Goal: Task Accomplishment & Management: Manage account settings

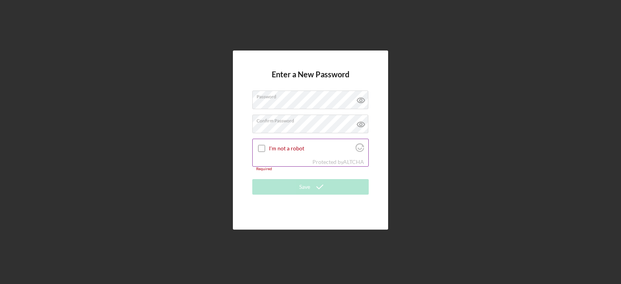
click at [260, 150] on input "I'm not a robot" at bounding box center [261, 148] width 7 height 7
checkbox input "true"
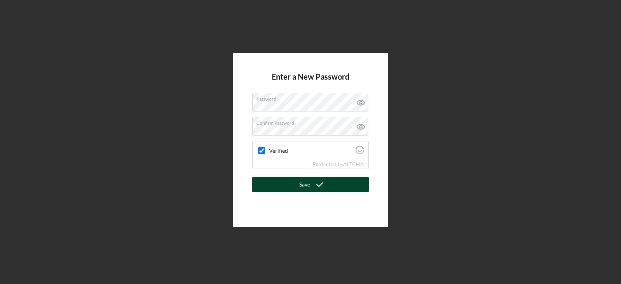
click at [292, 184] on button "Save" at bounding box center [310, 185] width 117 height 16
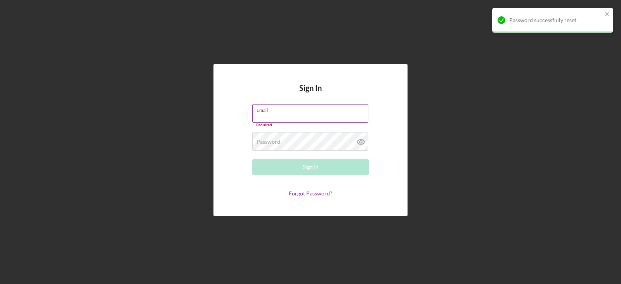
click at [290, 113] on input "Email" at bounding box center [310, 113] width 116 height 19
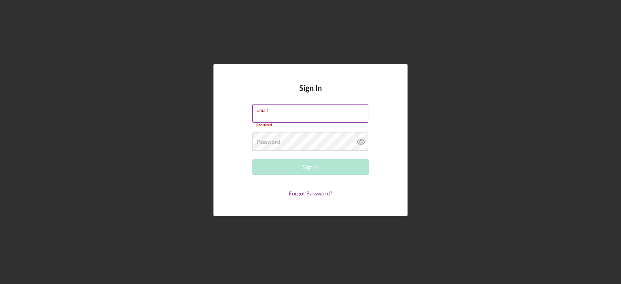
type input "[EMAIL_ADDRESS][DOMAIN_NAME]"
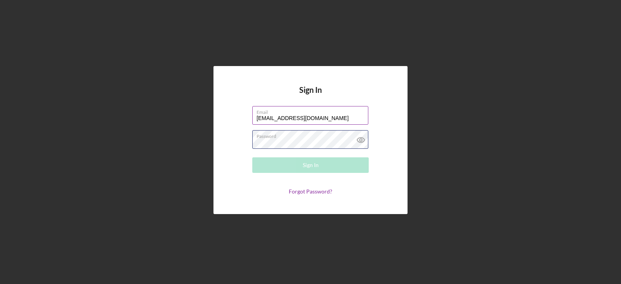
click at [307, 134] on div "Password Required" at bounding box center [310, 139] width 117 height 19
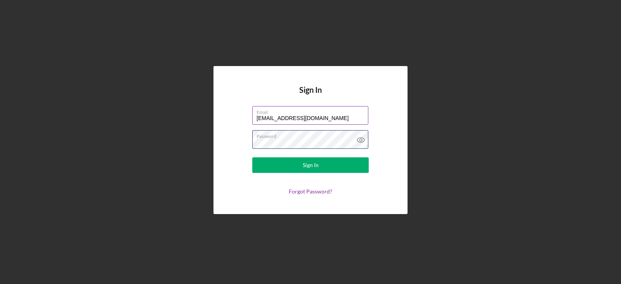
click at [252, 157] on button "Sign In" at bounding box center [310, 165] width 117 height 16
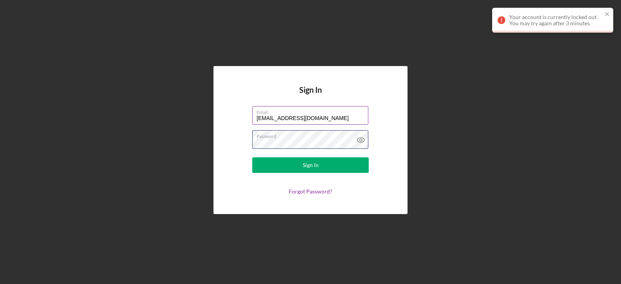
click at [227, 129] on div "Sign In Email [EMAIL_ADDRESS][DOMAIN_NAME] Password Sign In Forgot Password?" at bounding box center [311, 140] width 194 height 148
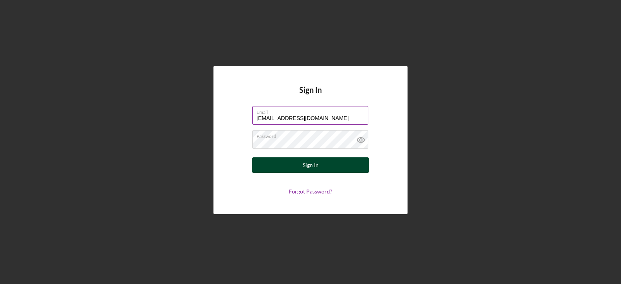
click at [259, 167] on button "Sign In" at bounding box center [310, 165] width 117 height 16
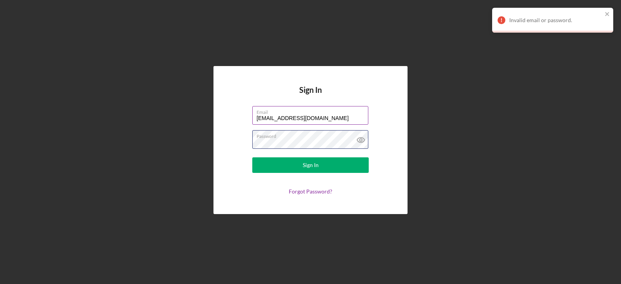
click at [210, 141] on div "Sign In Email [EMAIL_ADDRESS][DOMAIN_NAME] Password Sign In Forgot Password?" at bounding box center [311, 140] width 614 height 280
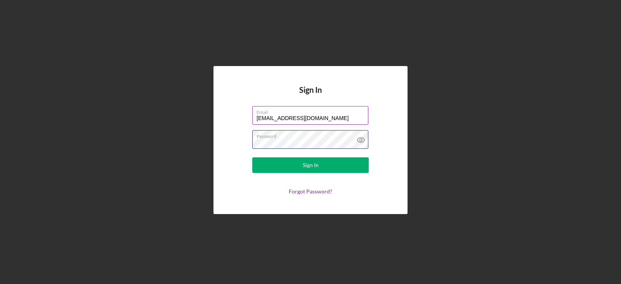
click at [252, 157] on button "Sign In" at bounding box center [310, 165] width 117 height 16
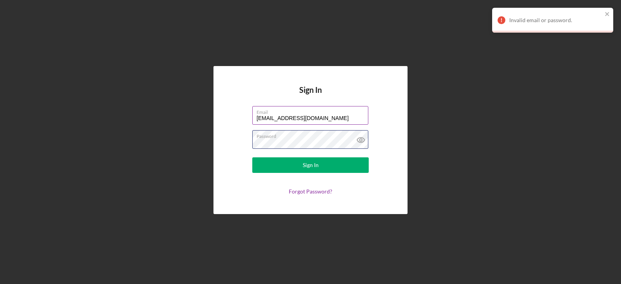
click at [252, 157] on button "Sign In" at bounding box center [310, 165] width 117 height 16
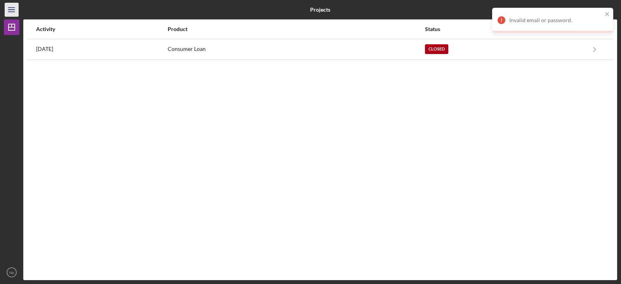
click at [8, 6] on icon "Icon/Menu" at bounding box center [11, 9] width 17 height 17
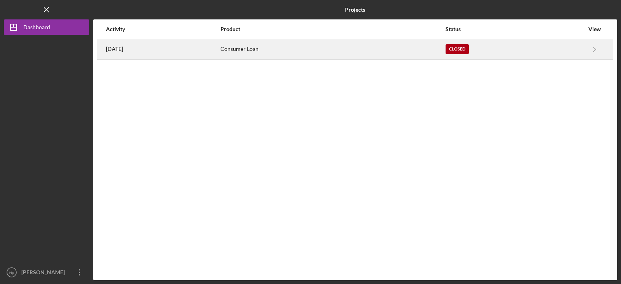
click at [140, 54] on div "[DATE]" at bounding box center [163, 49] width 114 height 19
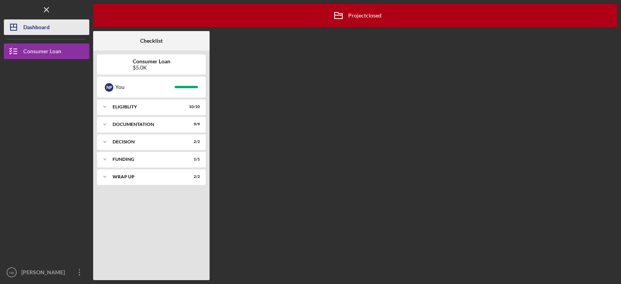
click at [37, 29] on div "Dashboard" at bounding box center [36, 27] width 26 height 17
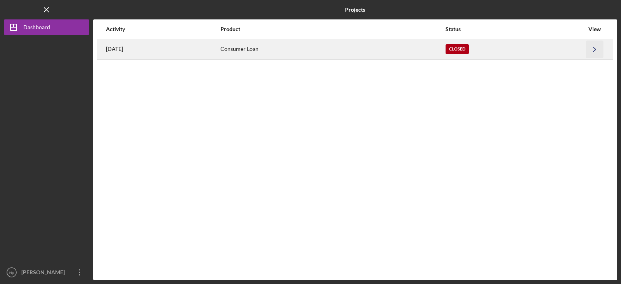
click at [595, 50] on polyline "button" at bounding box center [595, 49] width 2 height 4
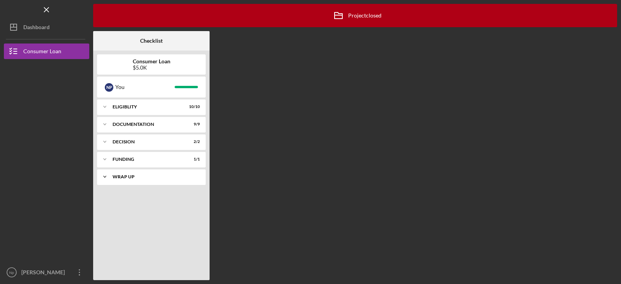
click at [105, 180] on icon "Icon/Expander" at bounding box center [105, 177] width 16 height 16
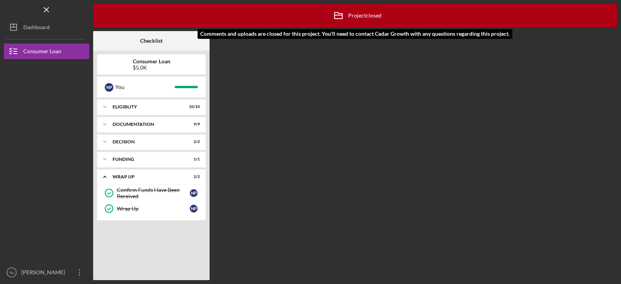
click at [372, 18] on div "Icon/Archived Project closed Icon/Info" at bounding box center [355, 15] width 53 height 19
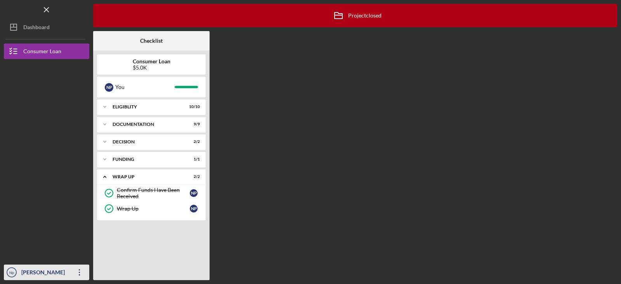
click at [40, 266] on div "[PERSON_NAME]" at bounding box center [44, 272] width 50 height 17
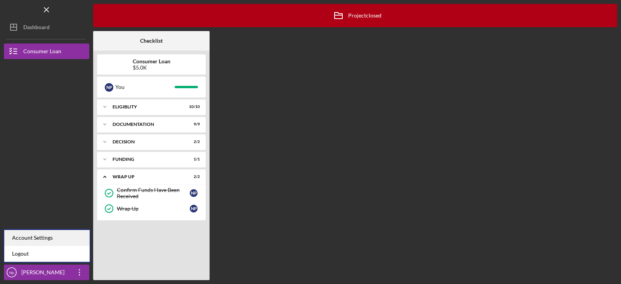
click at [32, 235] on div "Account Settings" at bounding box center [46, 238] width 85 height 16
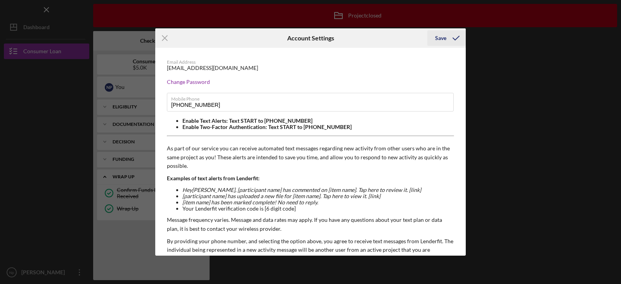
click at [452, 39] on icon "submit" at bounding box center [456, 37] width 19 height 19
click at [456, 35] on icon "submit" at bounding box center [456, 37] width 19 height 19
click at [50, 7] on div "Icon/Menu Close Account Settings Save Email Address [EMAIL_ADDRESS][DOMAIN_NAME…" at bounding box center [310, 142] width 621 height 284
click at [167, 36] on line at bounding box center [164, 38] width 5 height 5
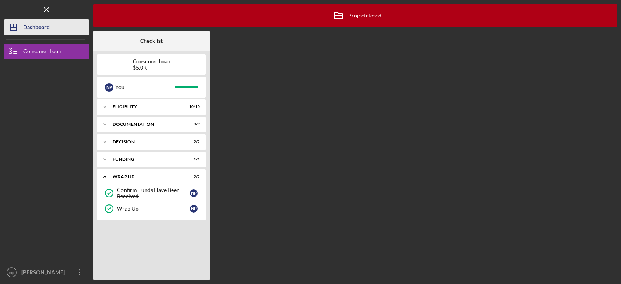
click at [36, 26] on div "Dashboard" at bounding box center [36, 27] width 26 height 17
